Goal: Navigation & Orientation: Find specific page/section

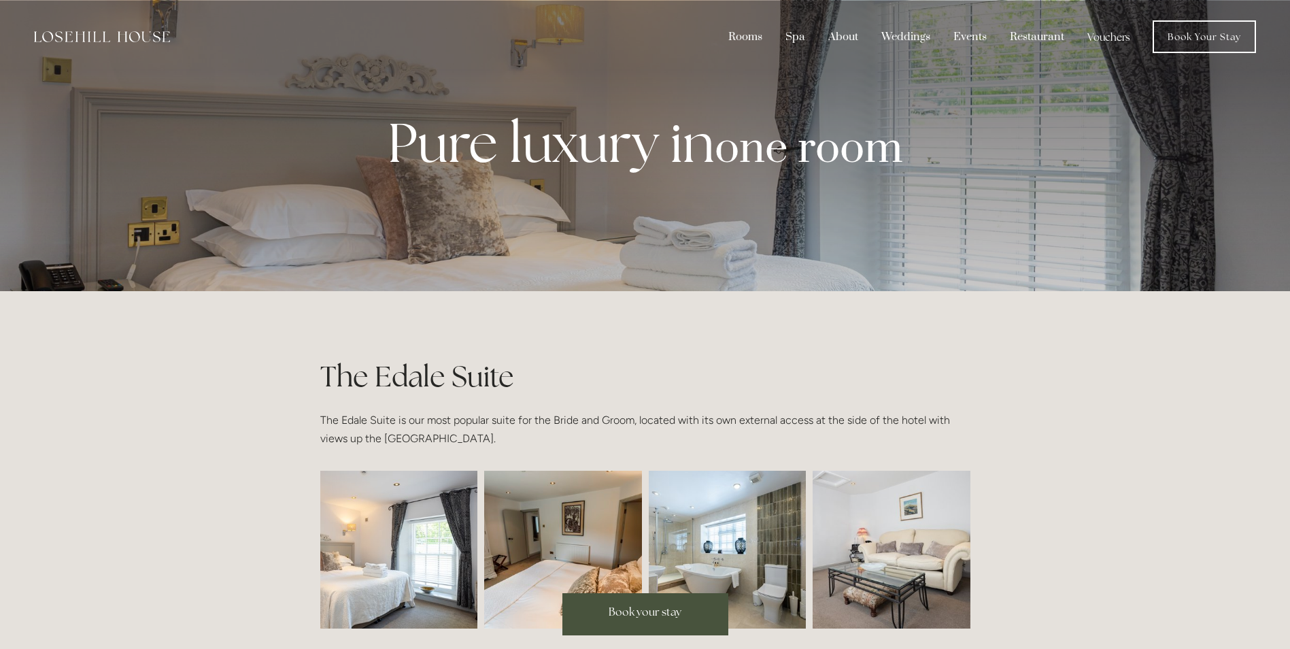
click at [115, 33] on img at bounding box center [102, 36] width 136 height 11
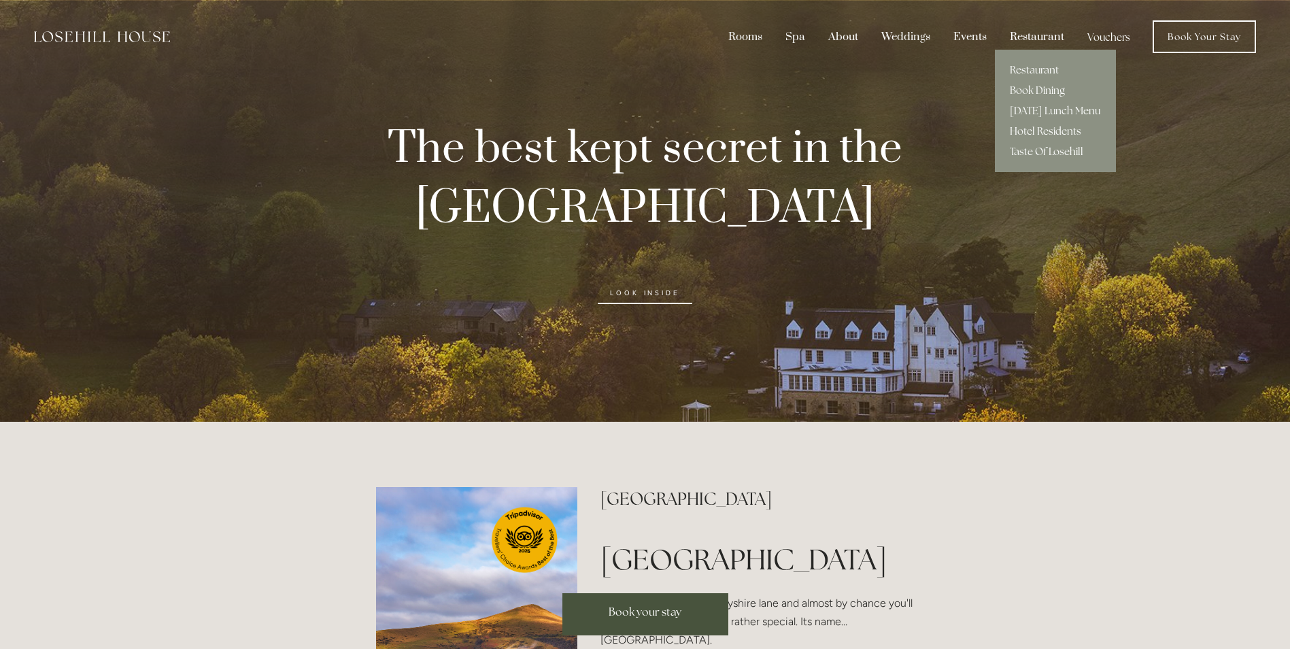
click at [1032, 40] on div "Restaurant" at bounding box center [1037, 37] width 75 height 26
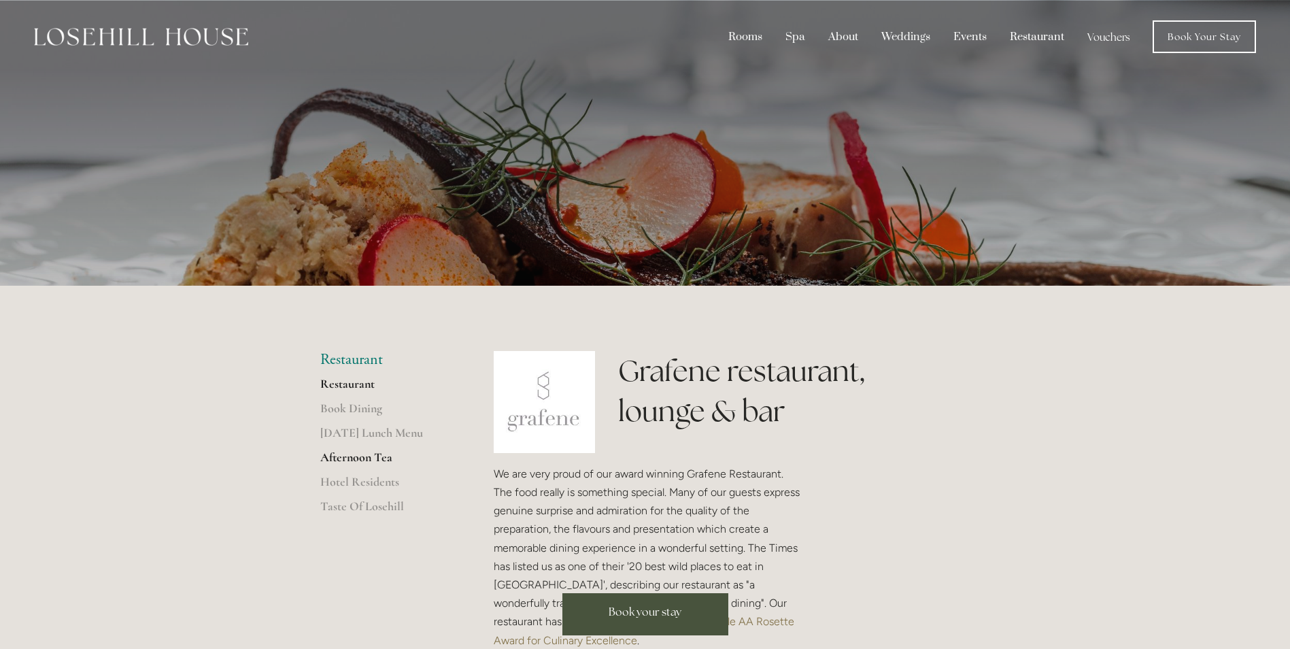
click at [372, 452] on link "Afternoon Tea" at bounding box center [385, 462] width 130 height 24
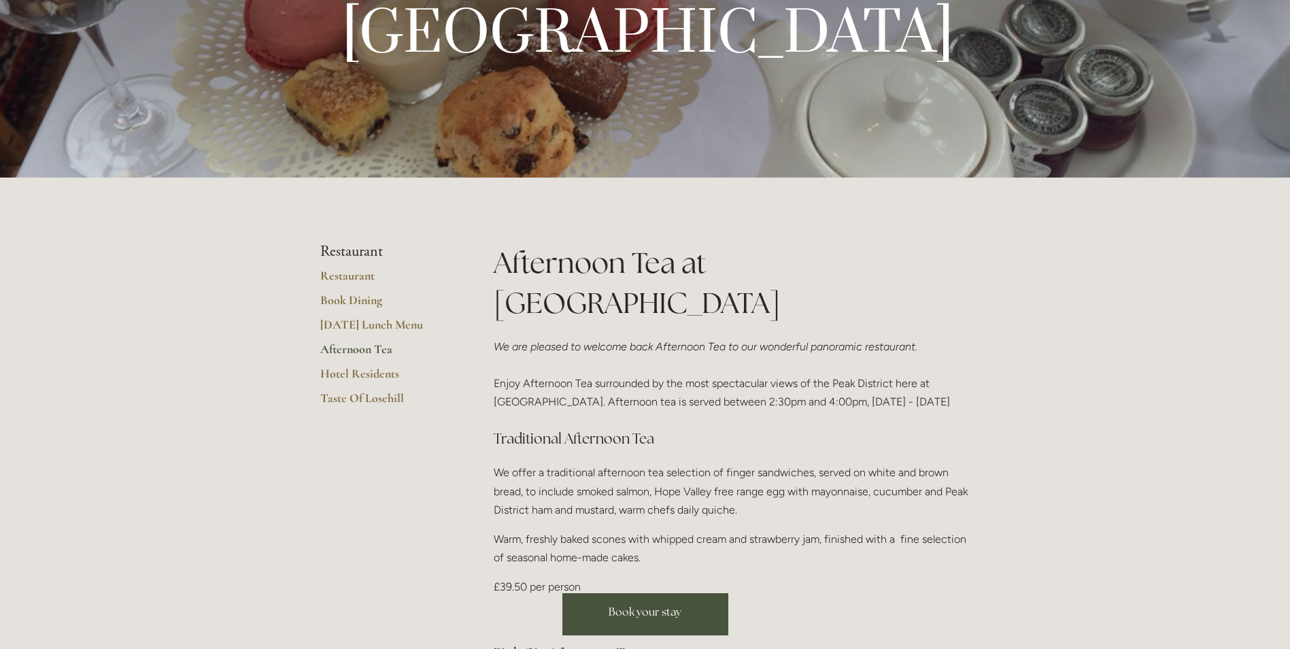
scroll to position [248, 0]
